Goal: Entertainment & Leisure: Browse casually

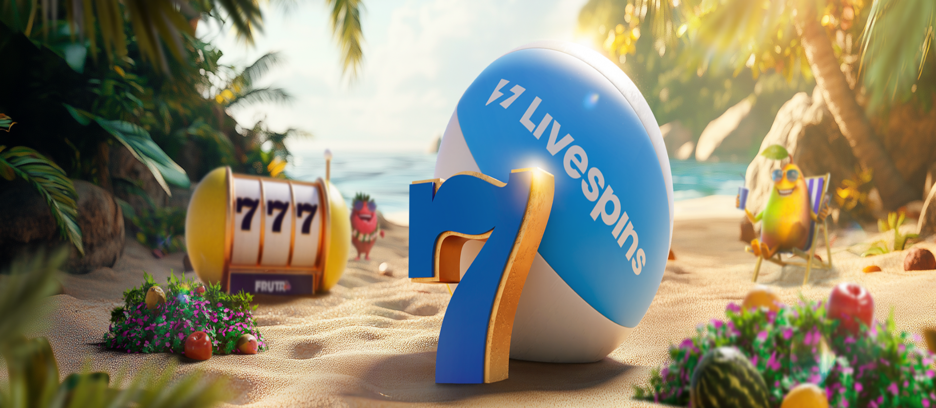
click at [66, 39] on span "Kirjaudu" at bounding box center [68, 35] width 24 height 7
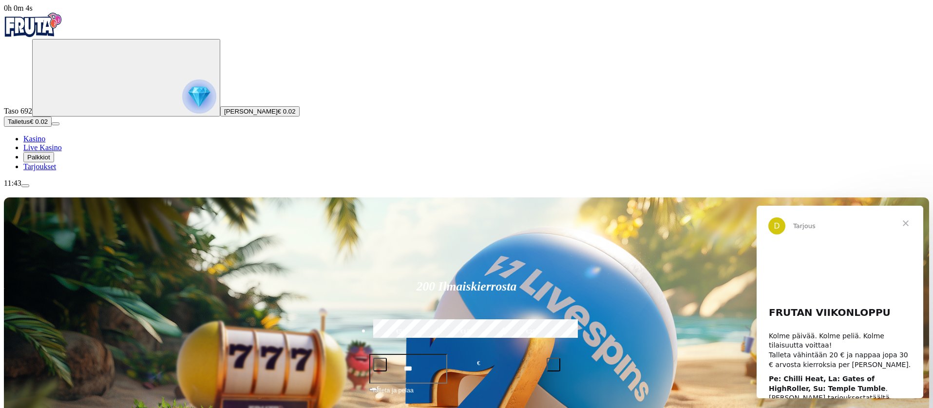
click at [50, 161] on span "Palkkiot" at bounding box center [38, 157] width 23 height 7
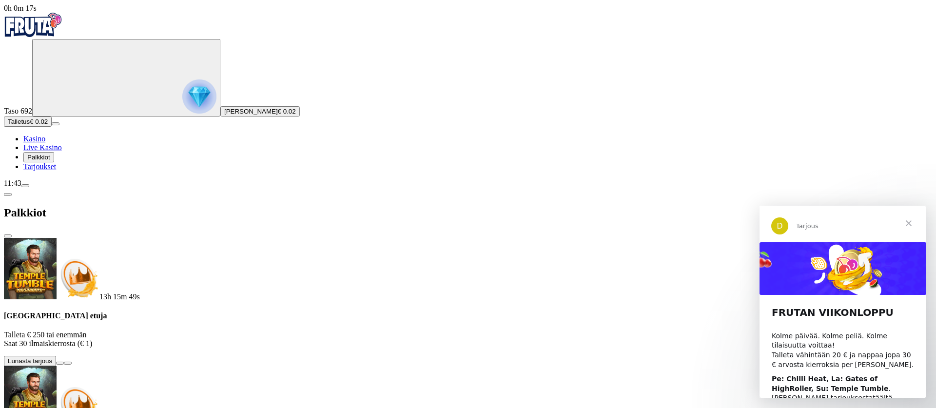
drag, startPoint x: 203, startPoint y: 363, endPoint x: 274, endPoint y: 271, distance: 116.1
drag, startPoint x: 236, startPoint y: 157, endPoint x: 231, endPoint y: 240, distance: 83.0
click at [909, 221] on span "Sulje" at bounding box center [908, 223] width 35 height 35
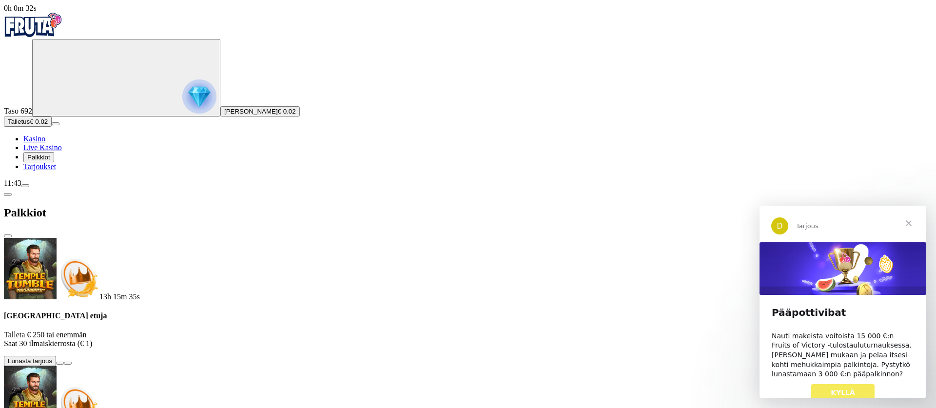
click at [909, 221] on span "Sulje" at bounding box center [908, 223] width 35 height 35
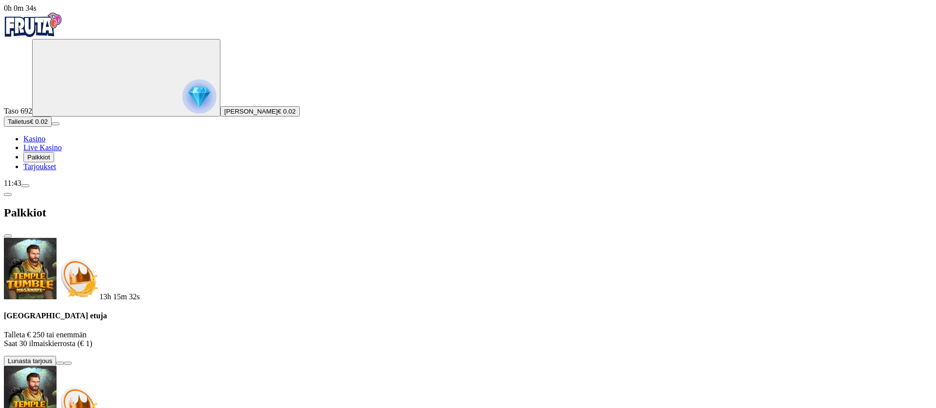
drag, startPoint x: 816, startPoint y: 323, endPoint x: 829, endPoint y: 358, distance: 37.5
drag, startPoint x: 930, startPoint y: 320, endPoint x: 908, endPoint y: 340, distance: 29.7
drag, startPoint x: 910, startPoint y: 335, endPoint x: 853, endPoint y: 256, distance: 96.7
click at [8, 236] on span "close icon" at bounding box center [8, 236] width 0 height 0
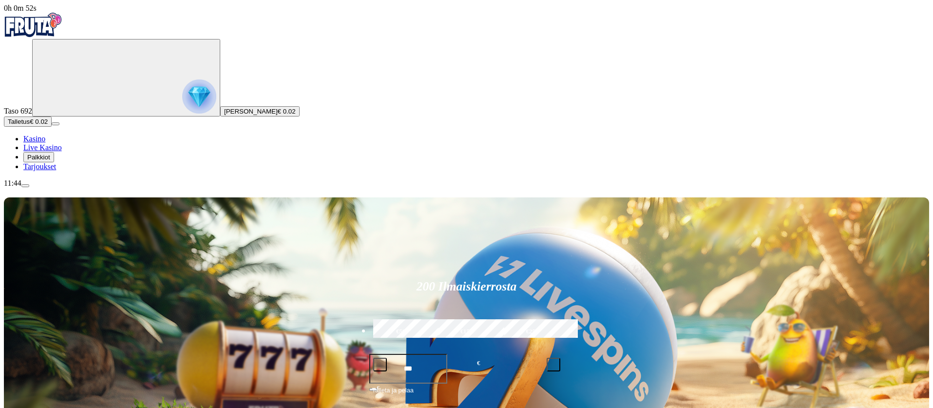
drag, startPoint x: 829, startPoint y: 285, endPoint x: 806, endPoint y: 302, distance: 29.3
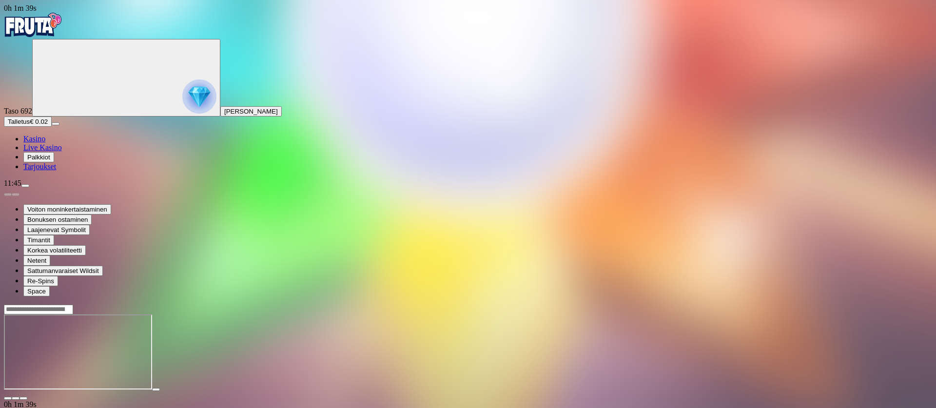
click at [8, 398] on span "close icon" at bounding box center [8, 398] width 0 height 0
